Goal: Information Seeking & Learning: Learn about a topic

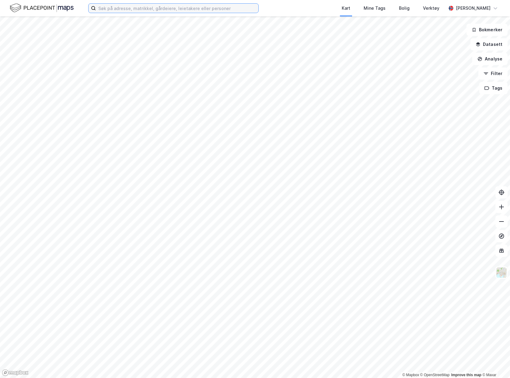
click at [254, 8] on input at bounding box center [177, 8] width 162 height 9
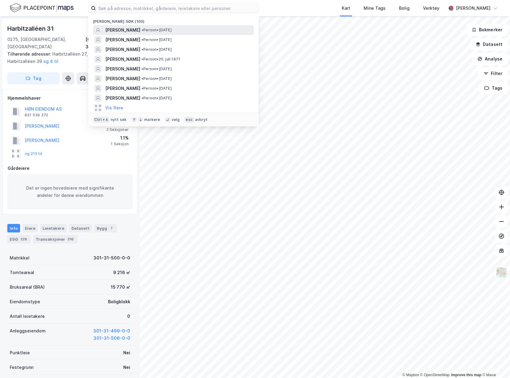
click at [172, 32] on span "• Person • [DATE]" at bounding box center [156, 30] width 30 height 5
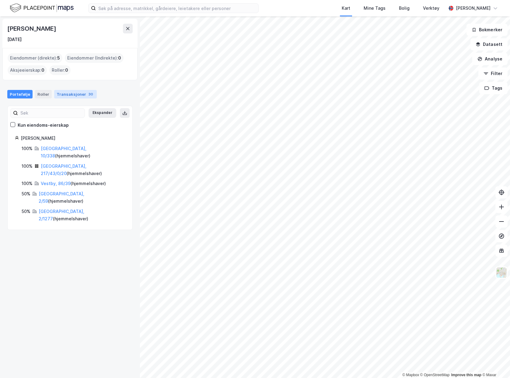
click at [75, 95] on div "Transaksjoner 30" at bounding box center [75, 94] width 43 height 9
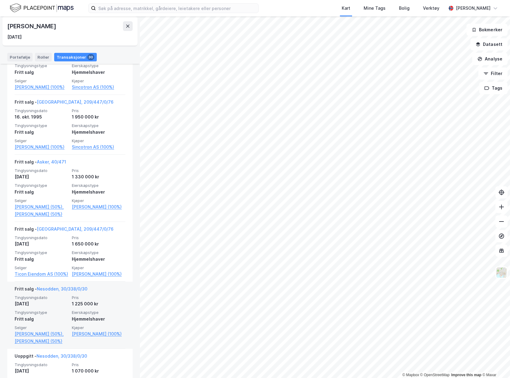
scroll to position [1742, 0]
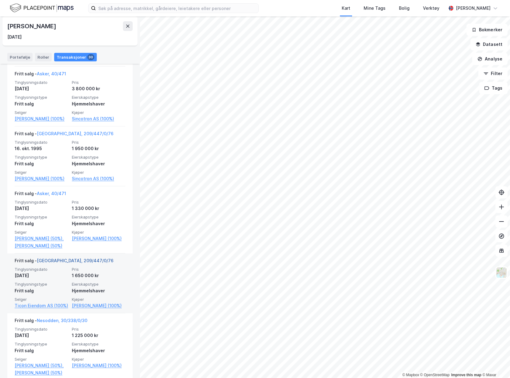
click at [62, 263] on link "[GEOGRAPHIC_DATA], 209/447/0/76" at bounding box center [75, 260] width 77 height 5
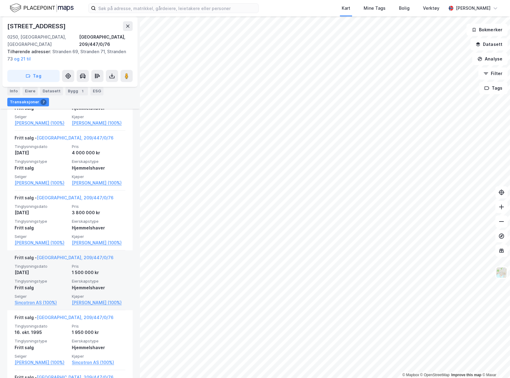
scroll to position [274, 0]
